Goal: Task Accomplishment & Management: Complete application form

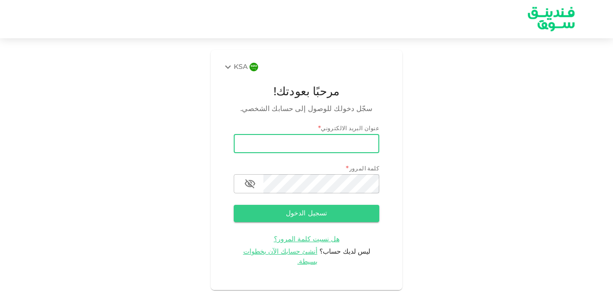
drag, startPoint x: 0, startPoint y: 0, endPoint x: 349, endPoint y: 143, distance: 376.8
click at [349, 143] on input "email" at bounding box center [307, 143] width 146 height 19
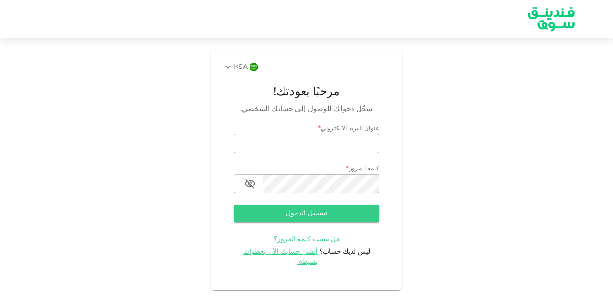
click at [422, 247] on div "KSA مرحبًا بعودتك! سجّل دخولك للوصول إلى حسابك الشخصي. عنوان البريد الالكتروني …" at bounding box center [306, 170] width 613 height 240
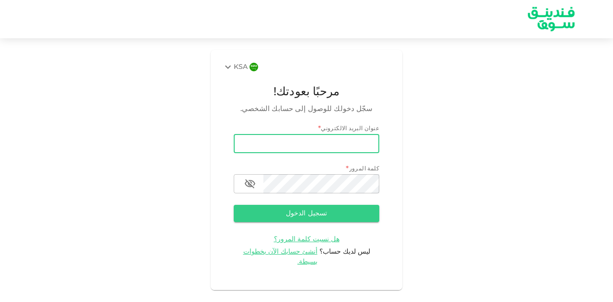
click at [336, 146] on input "email" at bounding box center [307, 143] width 146 height 19
paste input "[EMAIL_ADDRESS][DOMAIN_NAME]"
type input "[EMAIL_ADDRESS][DOMAIN_NAME]"
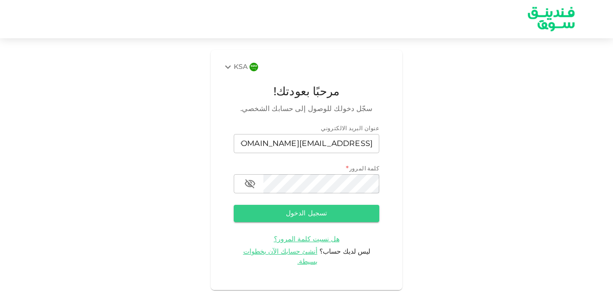
click at [329, 173] on div "كلمة المرور *" at bounding box center [307, 170] width 146 height 10
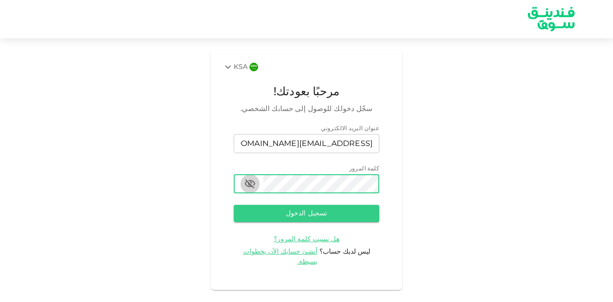
click at [244, 187] on icon "button" at bounding box center [249, 183] width 11 height 11
click at [331, 215] on button "تسجيل الدخول" at bounding box center [307, 213] width 146 height 17
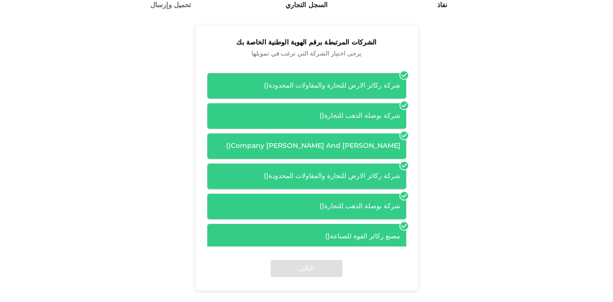
click at [368, 79] on div "شركة ركائز الارض للتجارة والمقاولات المحدودة ( )" at bounding box center [307, 86] width 200 height 26
click at [405, 105] on icon at bounding box center [404, 105] width 8 height 8
click at [398, 151] on div "Company [PERSON_NAME] And [PERSON_NAME] ( )" at bounding box center [306, 146] width 187 height 10
click at [394, 180] on div "شركة ركائز الارض للتجارة والمقاولات المحدودة ( )" at bounding box center [306, 176] width 187 height 10
click at [324, 83] on div "شركة ركائز الارض للتجارة والمقاولات المحدودة ( )" at bounding box center [306, 86] width 187 height 10
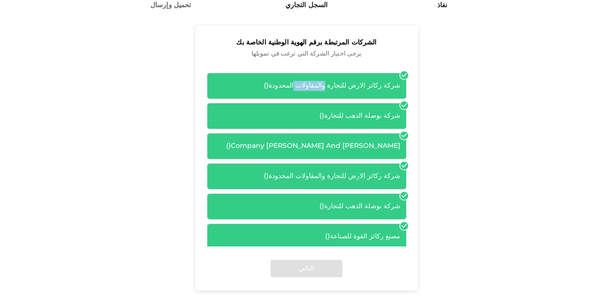
click at [324, 83] on div "شركة ركائز الارض للتجارة والمقاولات المحدودة ( )" at bounding box center [306, 86] width 187 height 10
click at [407, 75] on icon at bounding box center [404, 75] width 8 height 8
click at [368, 86] on div "شركة ركائز الارض للتجارة والمقاولات المحدودة ( )" at bounding box center [306, 86] width 187 height 10
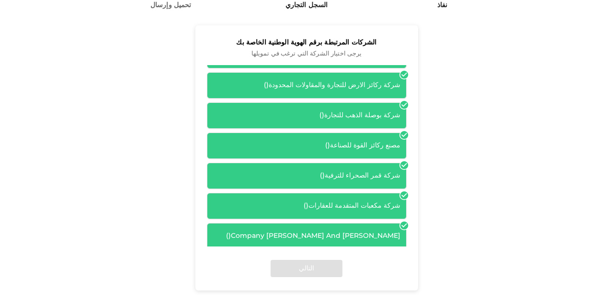
scroll to position [105, 0]
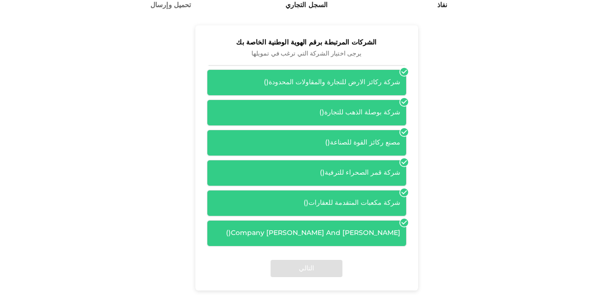
click at [315, 260] on div "التالي" at bounding box center [306, 269] width 223 height 44
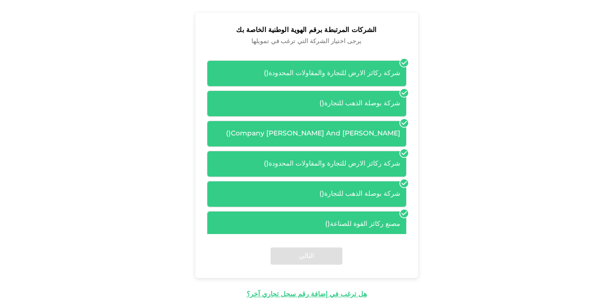
scroll to position [107, 0]
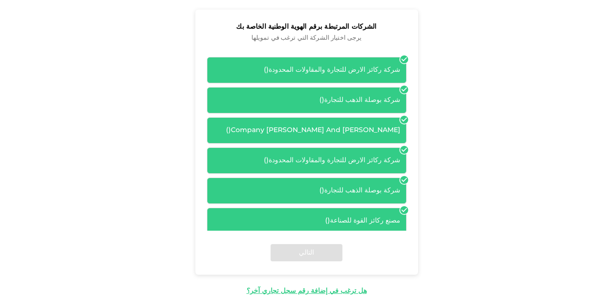
click at [382, 69] on div "شركة ركائز الارض للتجارة والمقاولات المحدودة ( )" at bounding box center [306, 70] width 187 height 10
click at [331, 69] on div "شركة ركائز الارض للتجارة والمقاولات المحدودة ( )" at bounding box center [306, 70] width 187 height 10
click at [351, 95] on div "شركة بوصلة الذهب للتجارة ( )" at bounding box center [306, 100] width 187 height 10
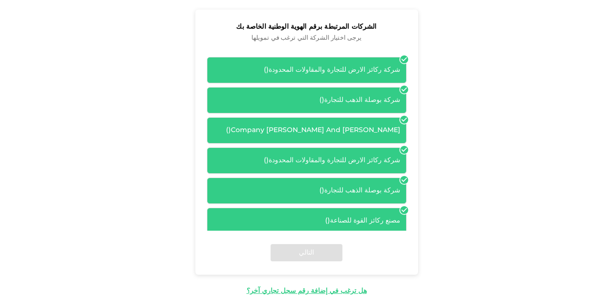
click at [352, 157] on div "شركة ركائز الارض للتجارة والمقاولات المحدودة ( )" at bounding box center [307, 160] width 200 height 26
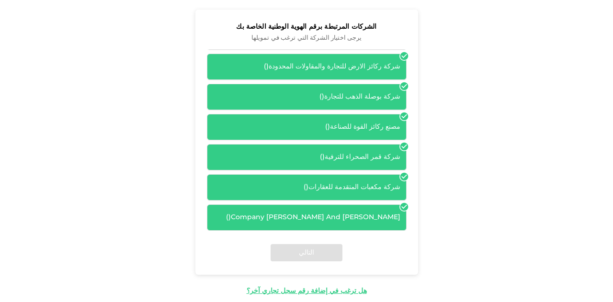
click at [359, 182] on div "شركة مكعبات المتقدمة للعقارات ( )" at bounding box center [306, 187] width 187 height 10
click at [360, 214] on div "Company [PERSON_NAME] And [PERSON_NAME] ( )" at bounding box center [306, 218] width 187 height 10
click at [389, 84] on div "شركة بوصلة الذهب للتجارة ( )" at bounding box center [307, 97] width 200 height 26
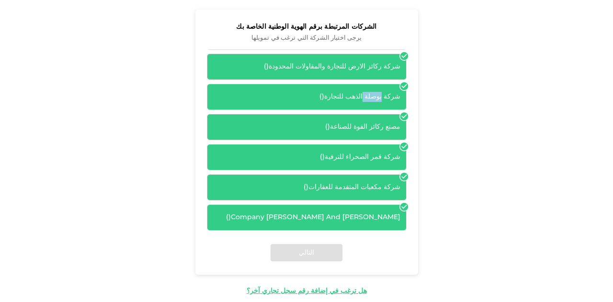
click at [389, 84] on div "شركة بوصلة الذهب للتجارة ( )" at bounding box center [307, 97] width 200 height 26
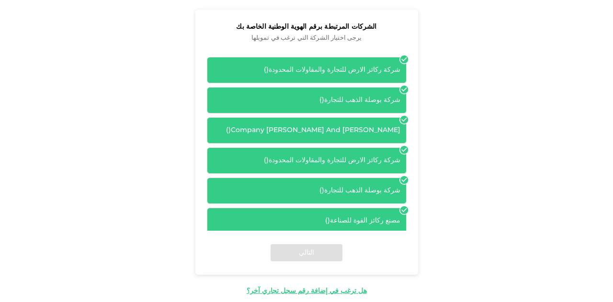
click at [372, 71] on div "شركة ركائز الارض للتجارة والمقاولات المحدودة ( )" at bounding box center [306, 70] width 187 height 10
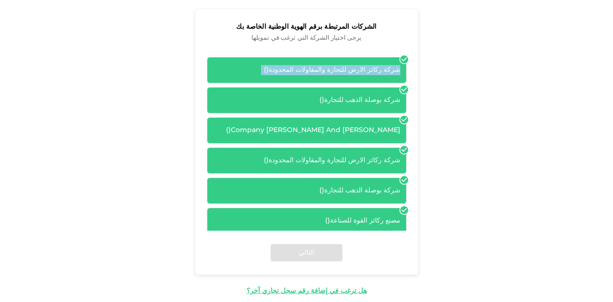
click at [372, 71] on div "شركة ركائز الارض للتجارة والمقاولات المحدودة ( )" at bounding box center [306, 70] width 187 height 10
click at [405, 90] on icon at bounding box center [404, 90] width 8 height 8
click at [400, 122] on div "Company [PERSON_NAME] And [PERSON_NAME] ( )" at bounding box center [307, 130] width 200 height 26
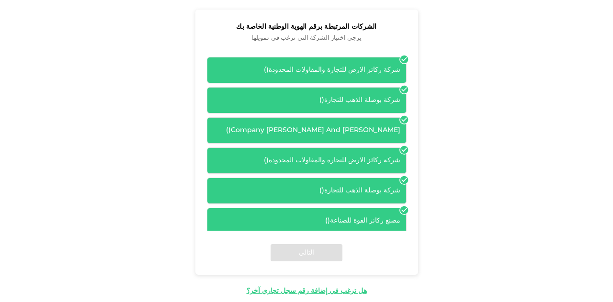
click at [301, 248] on div "التالي" at bounding box center [306, 253] width 223 height 44
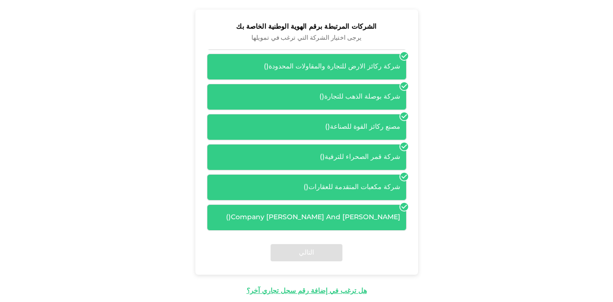
click at [34, 45] on div "نفاذ 2 السجل التجاري 3 تحميل وإرسال الشركات المرتبطة برقم الهوية الوطنية الخاصة…" at bounding box center [306, 127] width 613 height 369
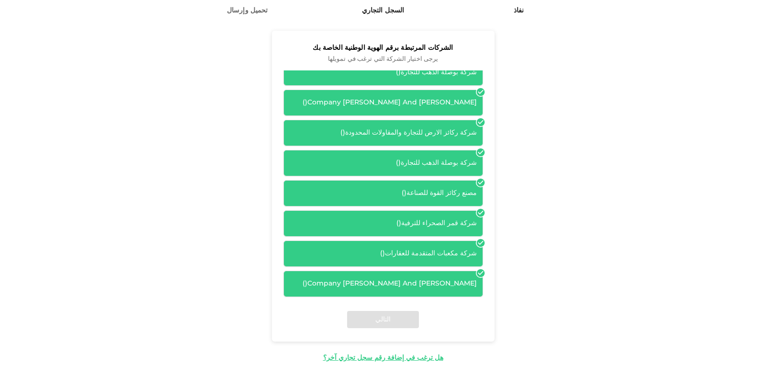
scroll to position [0, 0]
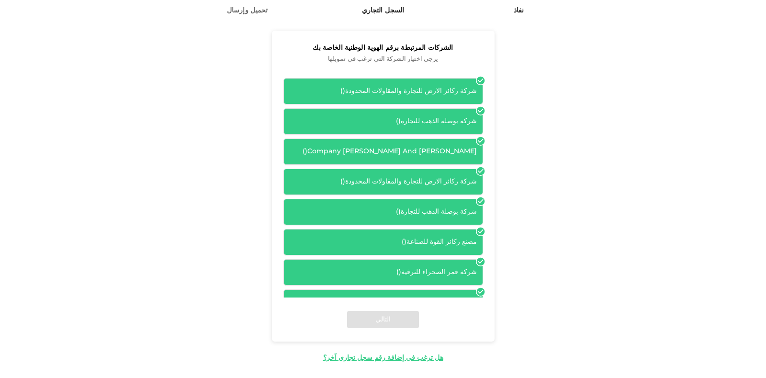
click at [405, 302] on div "التالي" at bounding box center [383, 319] width 223 height 44
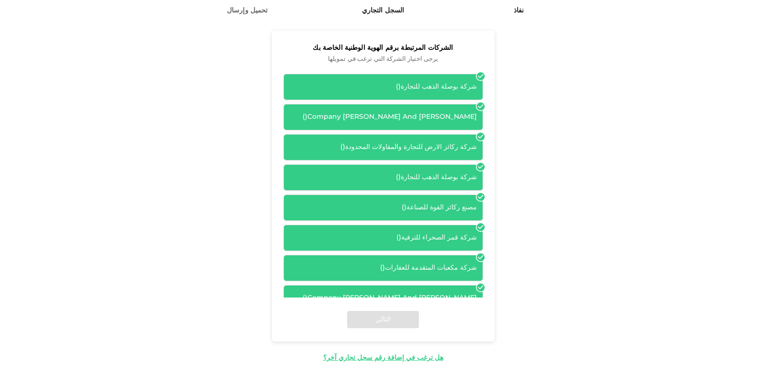
scroll to position [60, 0]
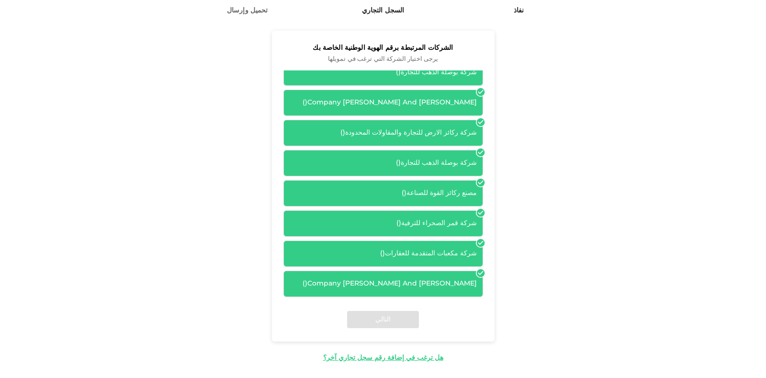
click at [408, 302] on div "التالي" at bounding box center [383, 319] width 223 height 44
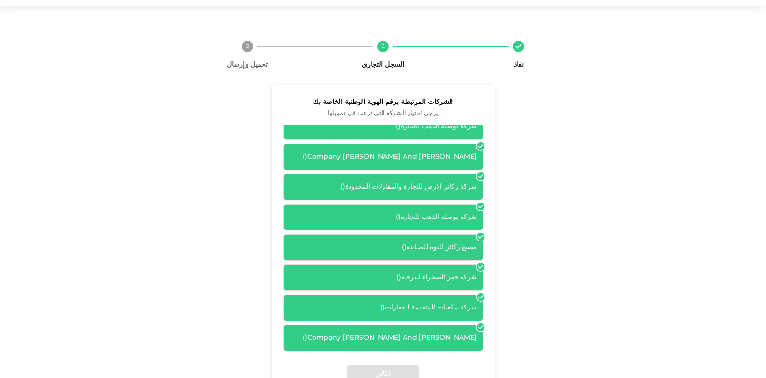
scroll to position [0, 0]
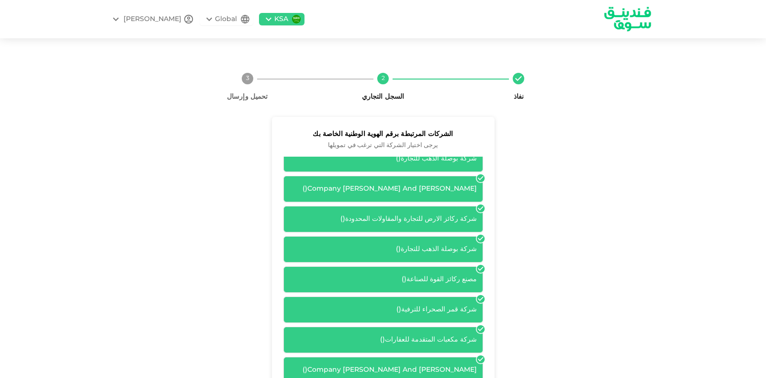
click at [247, 87] on span "تحميل وإرسال" at bounding box center [247, 92] width 128 height 17
click at [148, 18] on div "[PERSON_NAME]" at bounding box center [153, 19] width 58 height 10
click at [580, 172] on div at bounding box center [383, 189] width 766 height 378
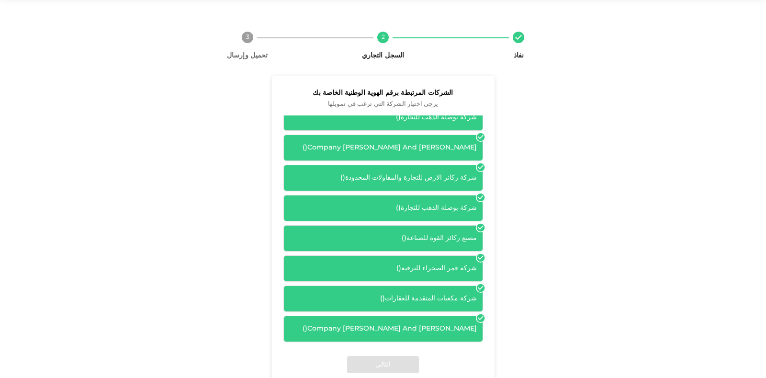
scroll to position [38, 0]
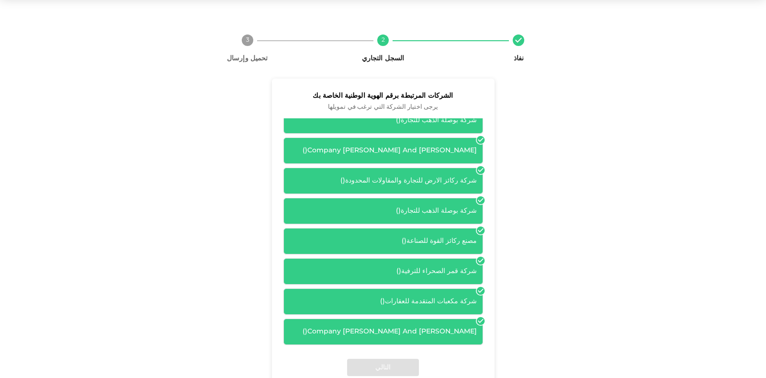
click at [408, 185] on div "شركة ركائز الارض للتجارة والمقاولات المحدودة ( )" at bounding box center [383, 181] width 200 height 26
click at [402, 176] on div "شركة ركائز الارض للتجارة والمقاولات المحدودة ( )" at bounding box center [383, 181] width 187 height 10
click at [425, 206] on div "شركة بوصلة الذهب للتجارة ( )" at bounding box center [383, 211] width 187 height 10
click at [484, 196] on icon at bounding box center [480, 200] width 8 height 8
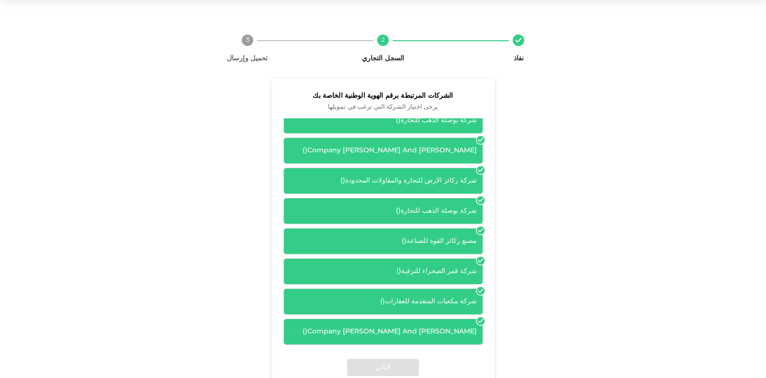
click at [485, 227] on icon at bounding box center [481, 230] width 10 height 10
click at [484, 257] on icon at bounding box center [480, 261] width 8 height 8
click at [484, 287] on icon at bounding box center [480, 291] width 8 height 8
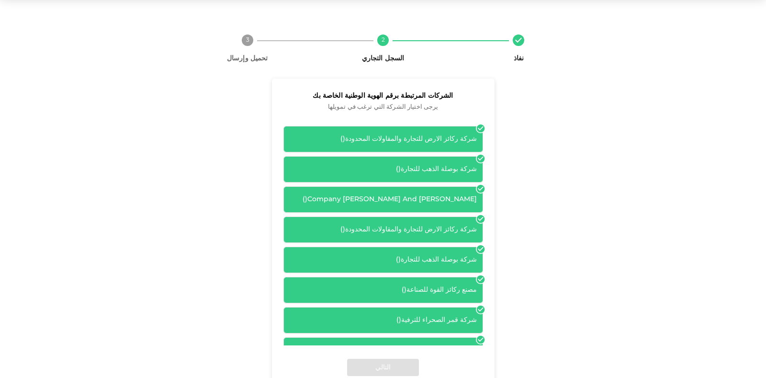
click at [492, 169] on div "شركة ركائز الارض للتجارة والمقاولات المحدودة ( ) شركة بوصلة الذهب للتجارة ( ) C…" at bounding box center [383, 231] width 223 height 226
click at [483, 129] on icon at bounding box center [480, 128] width 8 height 8
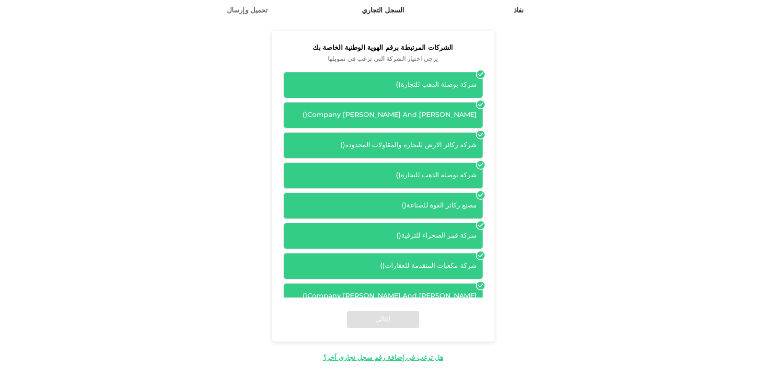
scroll to position [60, 0]
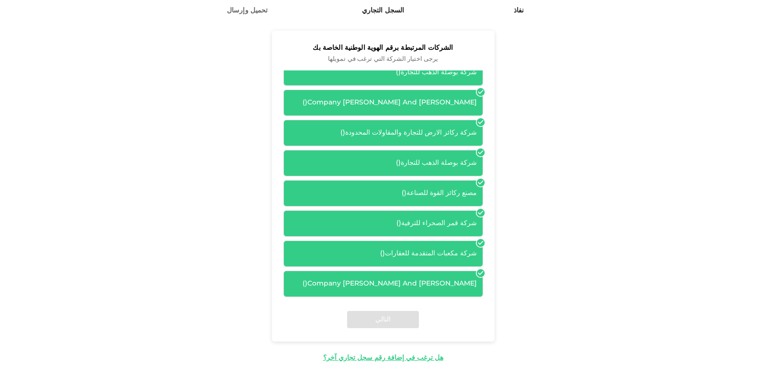
click at [402, 302] on div "التالي" at bounding box center [383, 319] width 223 height 44
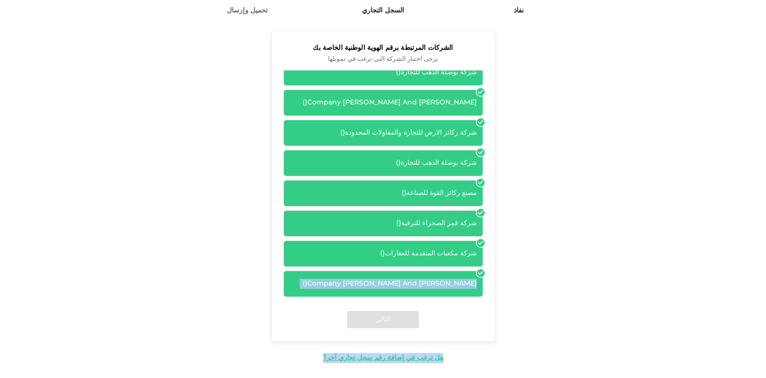
drag, startPoint x: 402, startPoint y: 311, endPoint x: 276, endPoint y: 289, distance: 128.3
click at [276, 289] on div "الشركات المرتبطة برقم الهوية الوطنية الخاصة بك يرجى اختيار الشركة التي ترغب في …" at bounding box center [383, 186] width 223 height 311
